Goal: Information Seeking & Learning: Learn about a topic

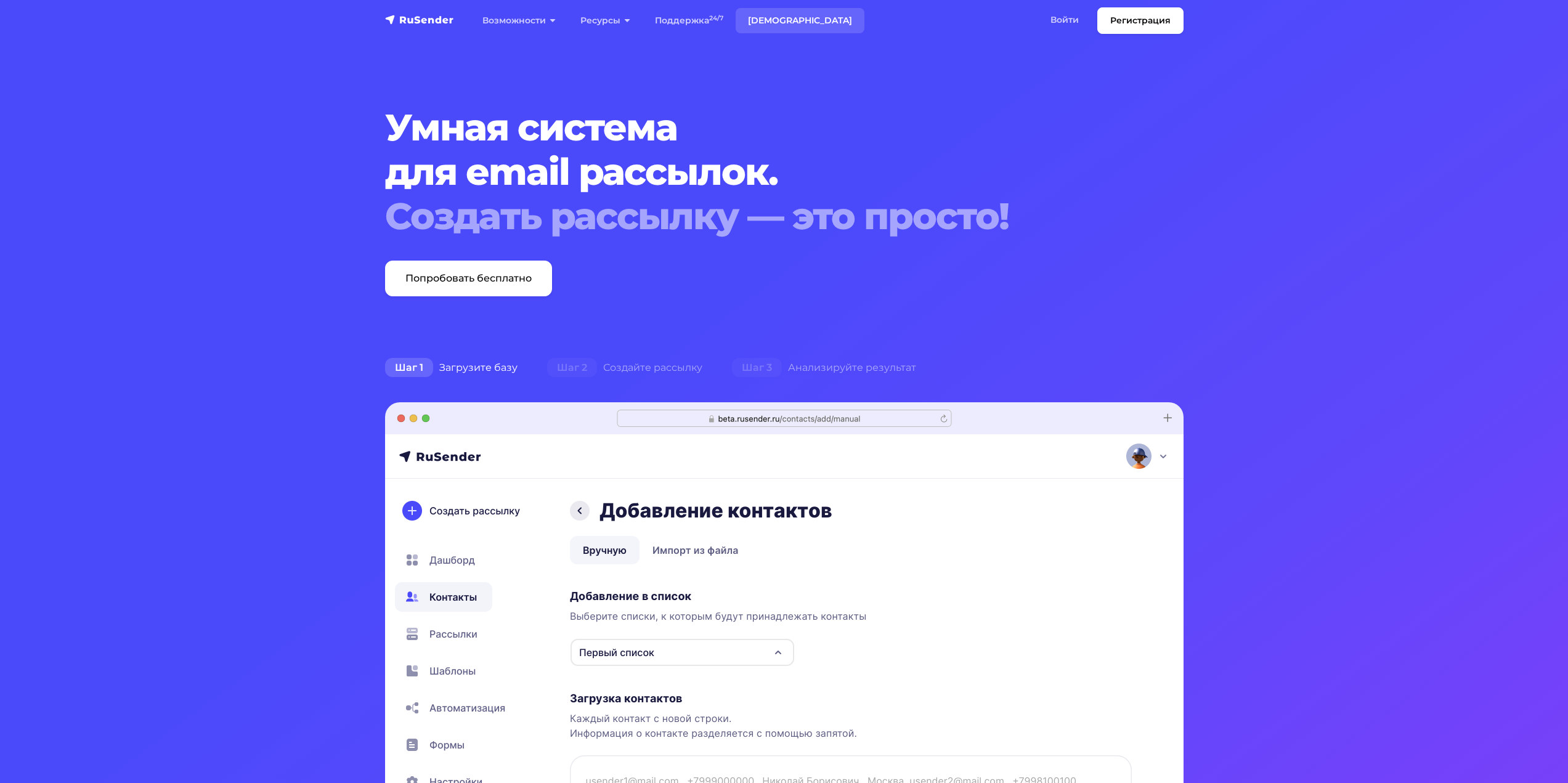
click at [764, 14] on link "[DEMOGRAPHIC_DATA]" at bounding box center [800, 20] width 129 height 25
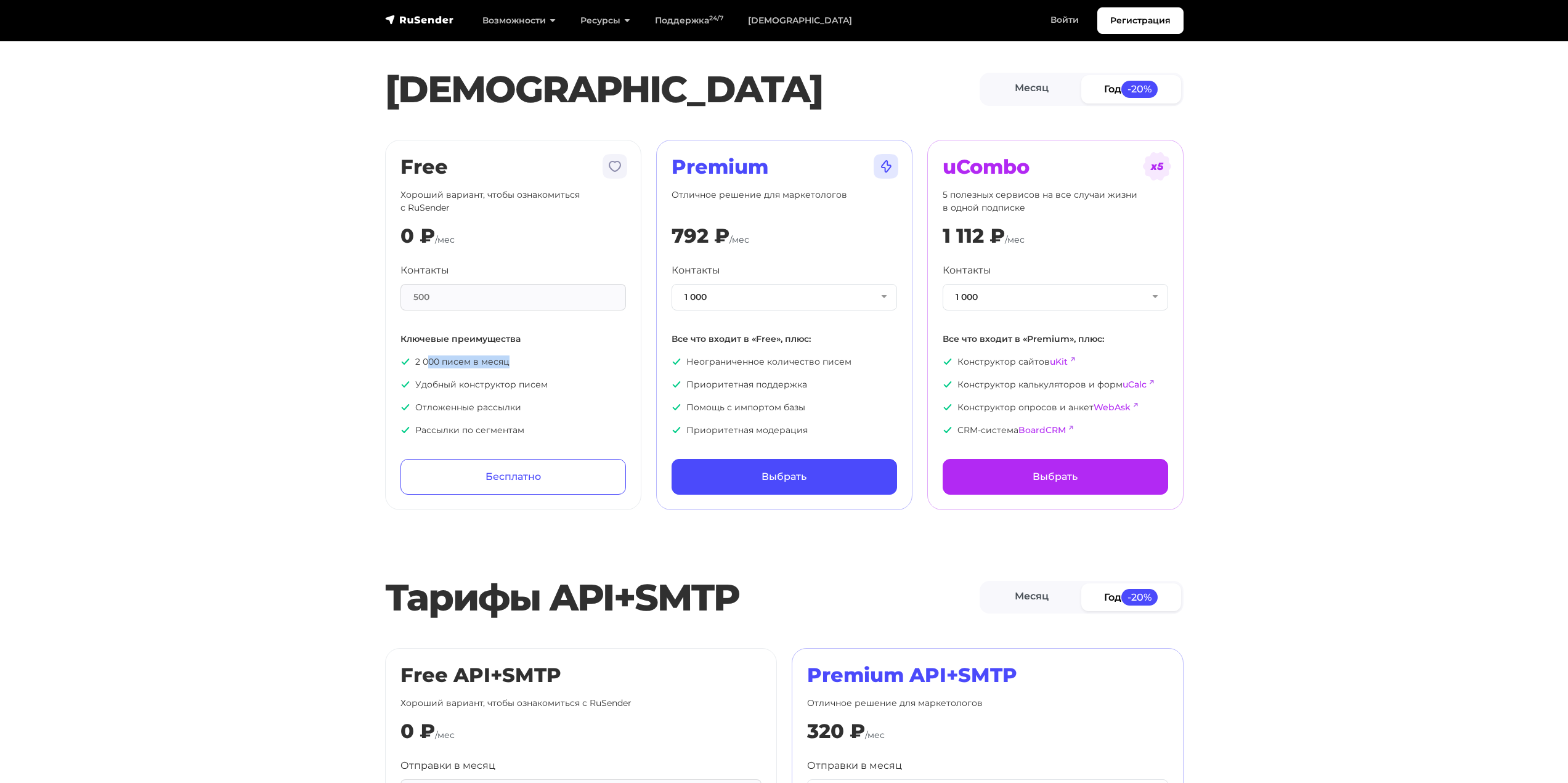
drag, startPoint x: 451, startPoint y: 361, endPoint x: 425, endPoint y: 361, distance: 26.0
click at [427, 361] on p "2 000 писем в месяц" at bounding box center [513, 361] width 226 height 13
click at [425, 361] on p "2 000 писем в месяц" at bounding box center [513, 361] width 226 height 13
drag, startPoint x: 505, startPoint y: 365, endPoint x: 520, endPoint y: 365, distance: 15.0
click at [515, 365] on p "2 000 писем в месяц" at bounding box center [513, 361] width 226 height 13
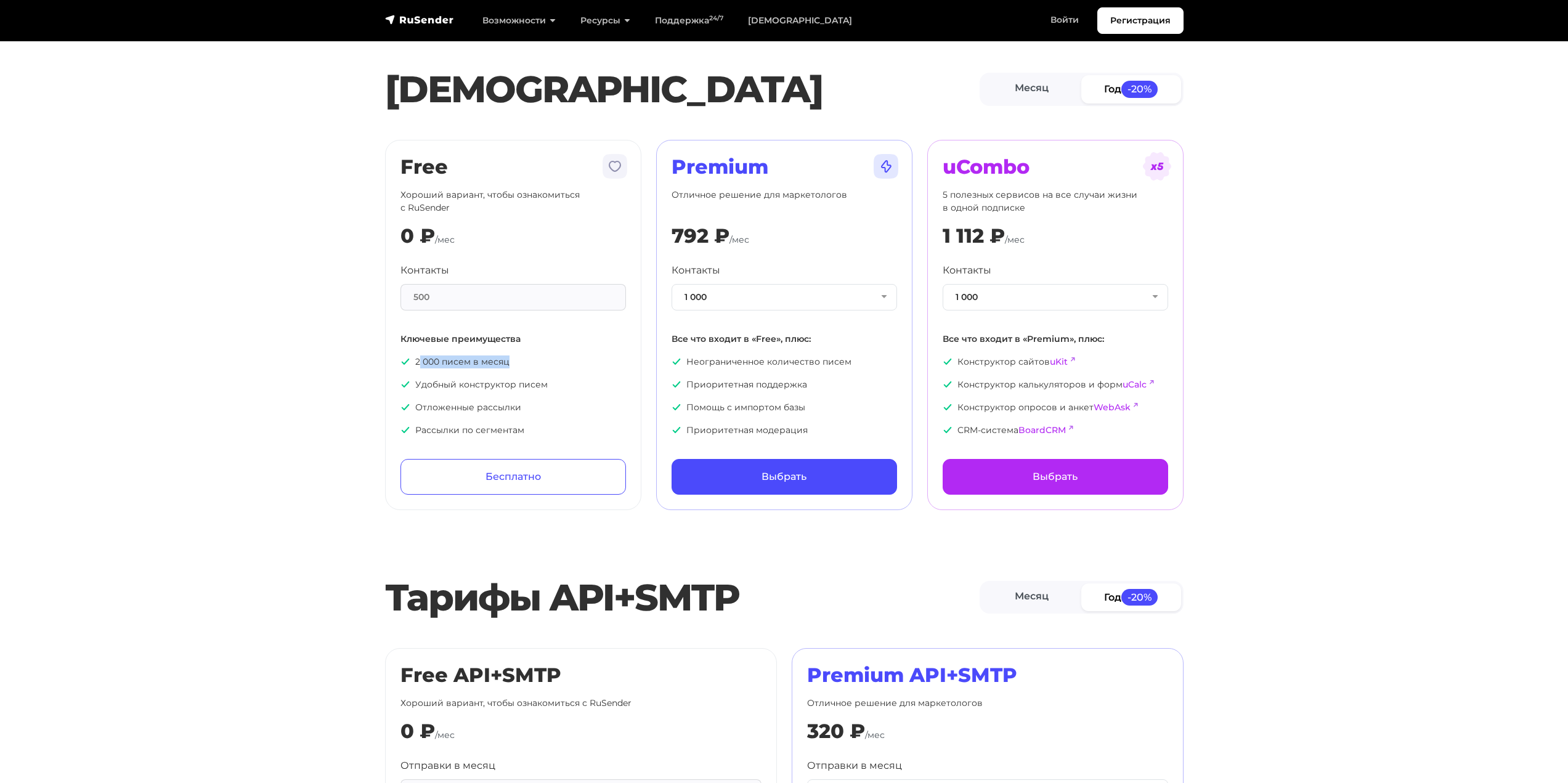
click at [522, 365] on p "2 000 писем в месяц" at bounding box center [513, 361] width 226 height 13
click at [757, 291] on button "1 000" at bounding box center [784, 297] width 226 height 27
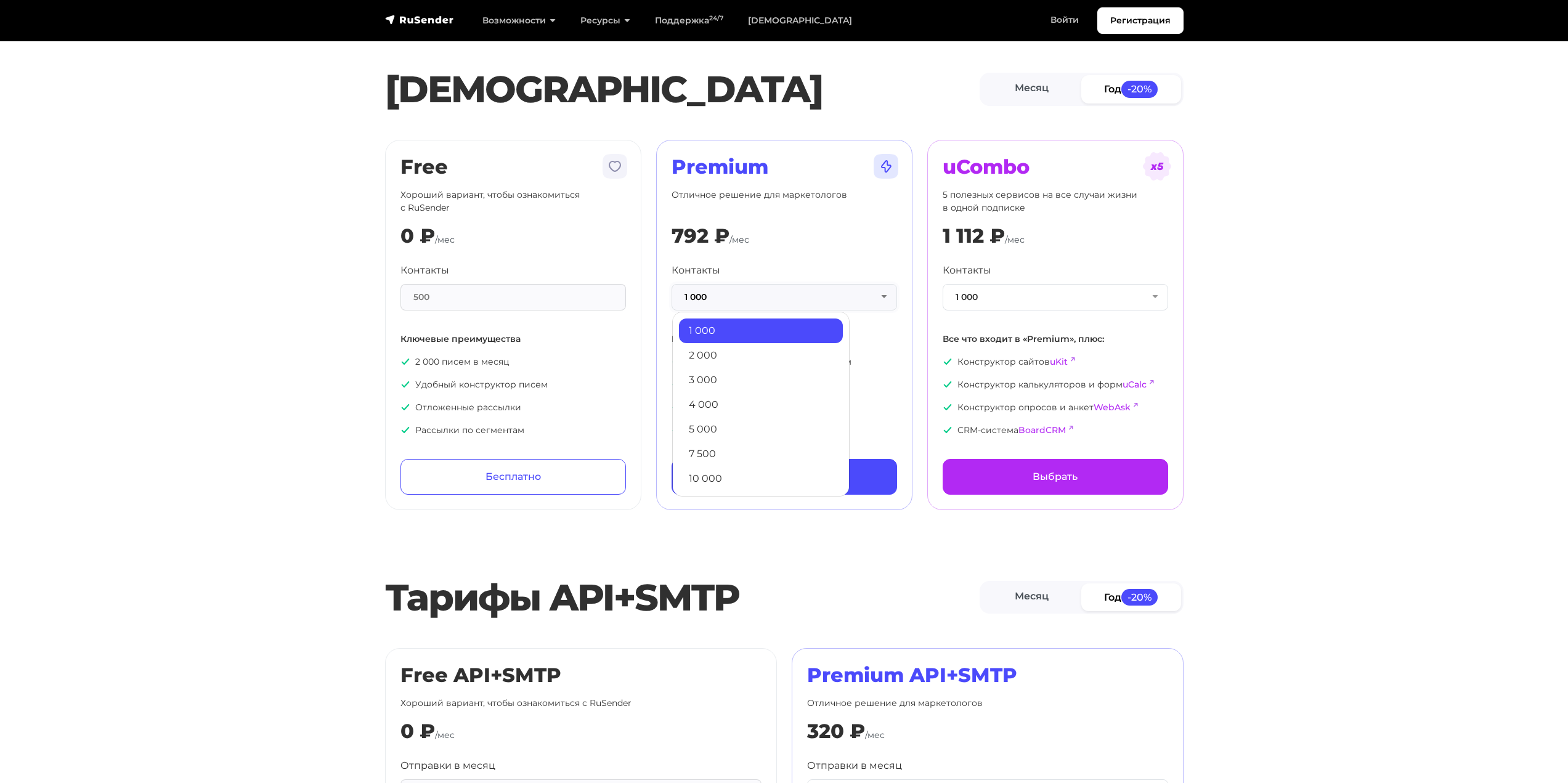
click at [757, 291] on button "1 000" at bounding box center [784, 297] width 226 height 27
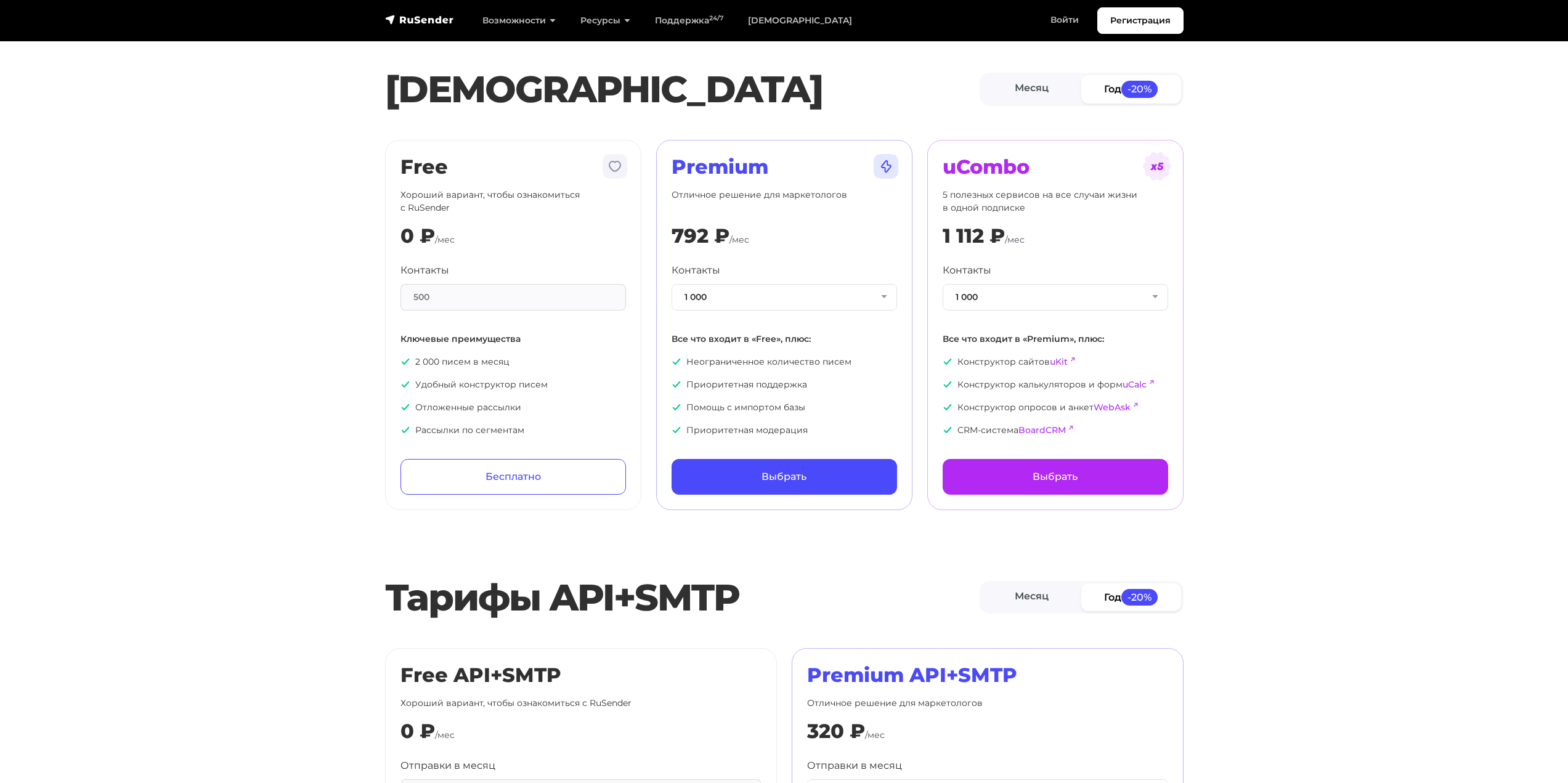
drag, startPoint x: 475, startPoint y: 300, endPoint x: 453, endPoint y: 294, distance: 22.8
click at [472, 297] on div "500" at bounding box center [513, 297] width 226 height 27
drag, startPoint x: 419, startPoint y: 294, endPoint x: 411, endPoint y: 294, distance: 8.0
click at [412, 294] on div "500" at bounding box center [513, 297] width 226 height 27
